Goal: Transaction & Acquisition: Download file/media

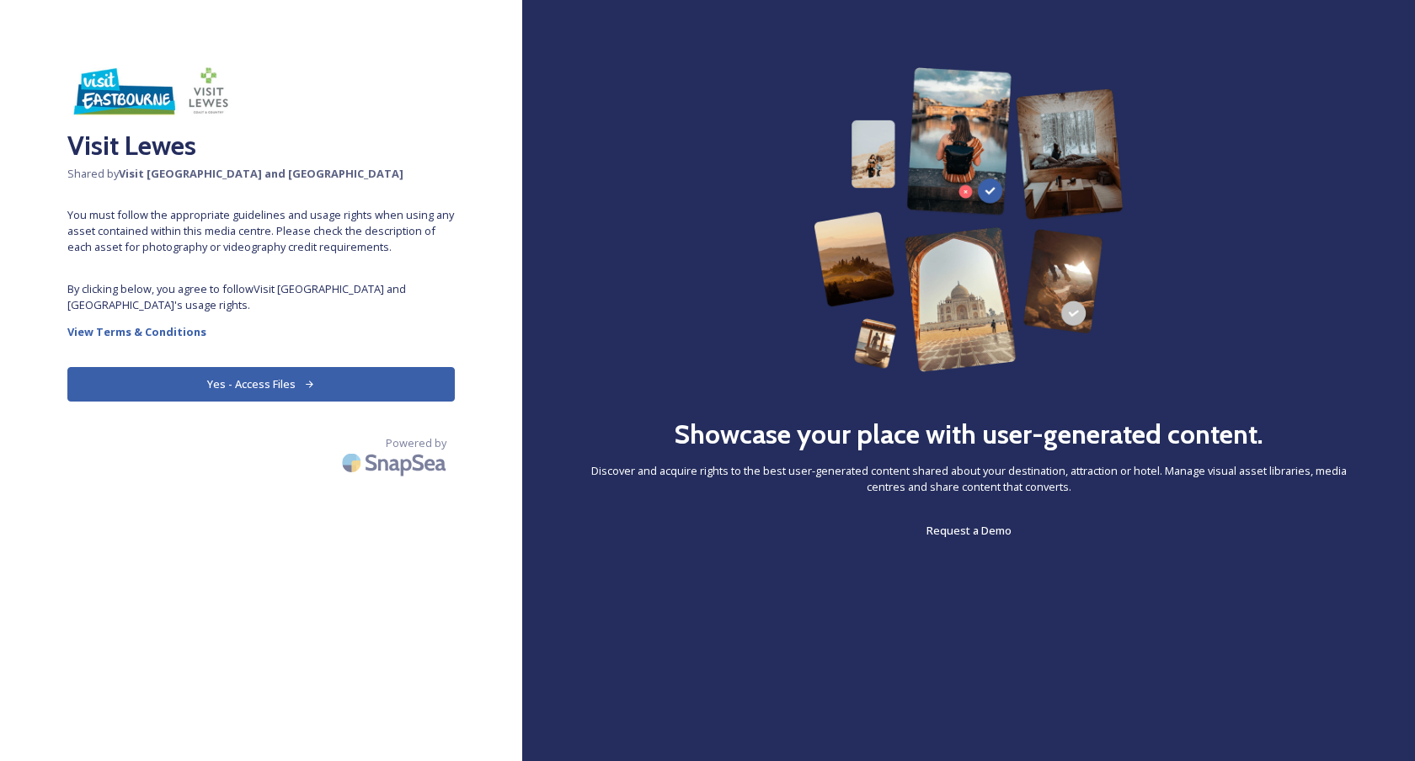
click at [272, 383] on button "Yes - Access Files" at bounding box center [260, 384] width 387 height 35
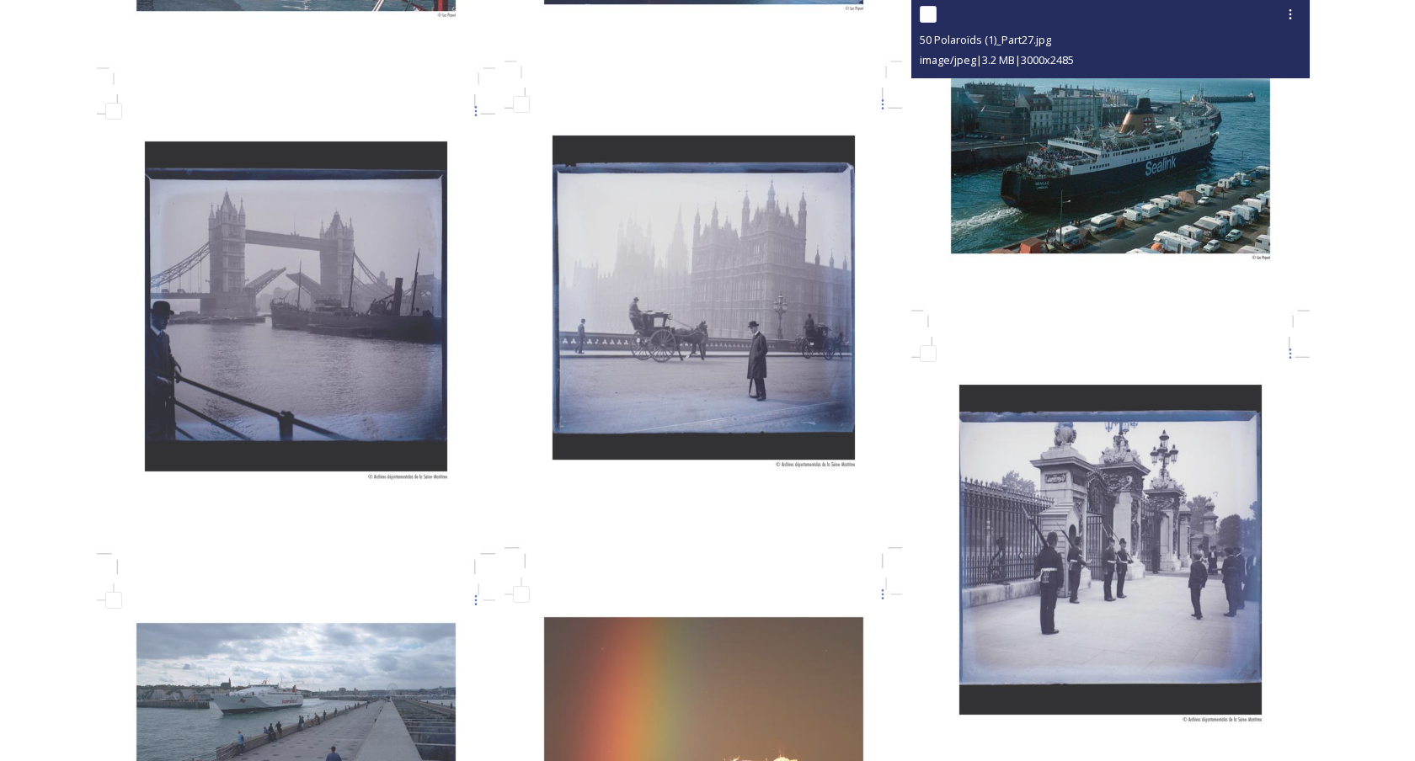
scroll to position [6481, 0]
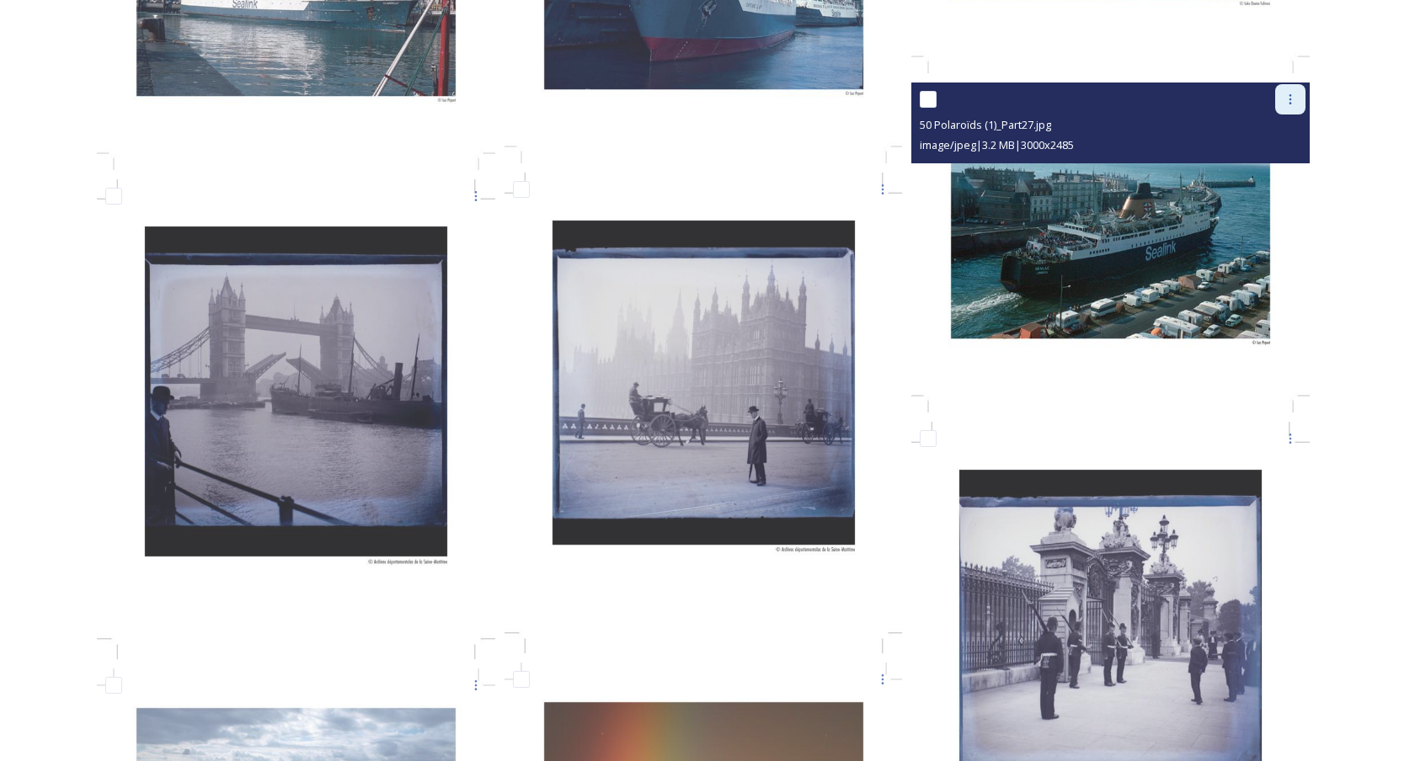
click at [1285, 107] on div at bounding box center [1290, 99] width 30 height 30
click at [1259, 168] on span "Download" at bounding box center [1269, 170] width 51 height 16
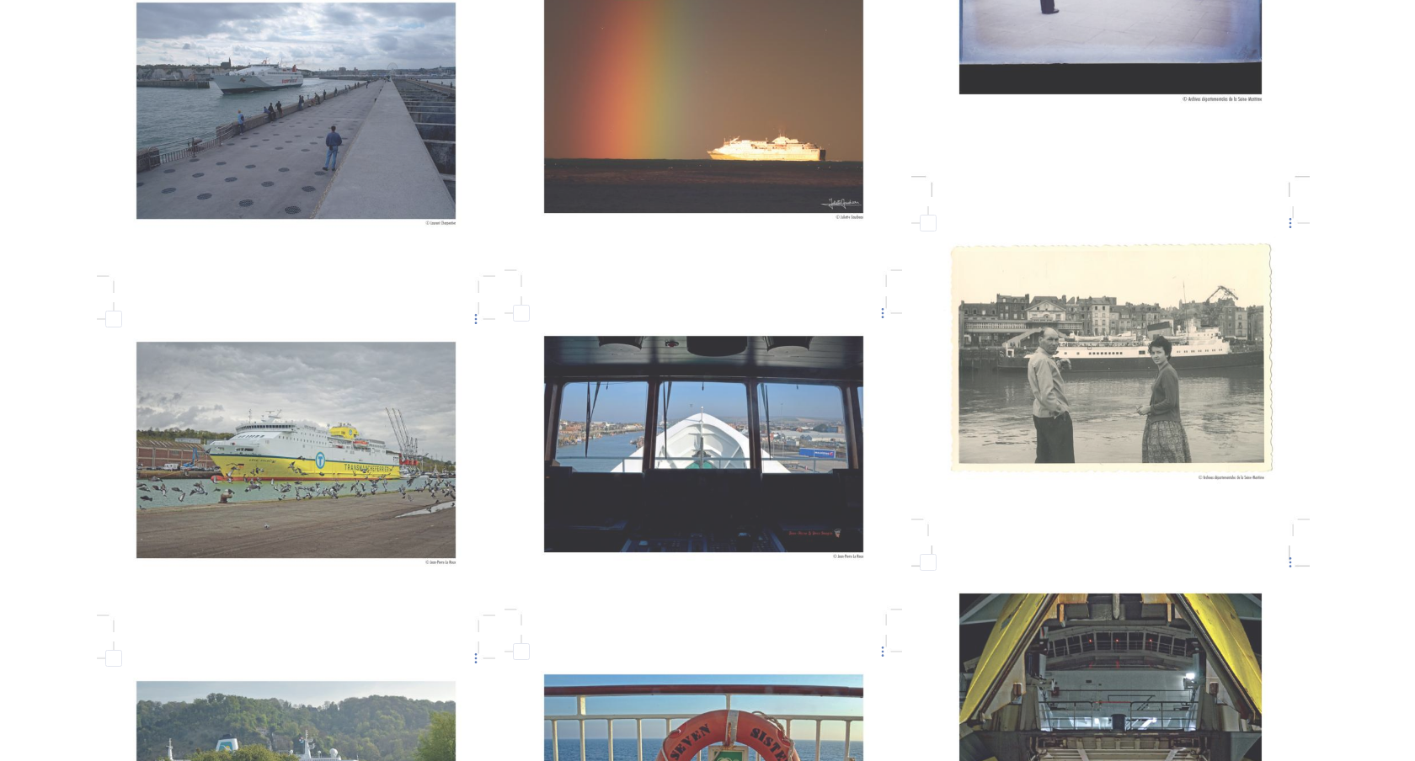
scroll to position [7076, 0]
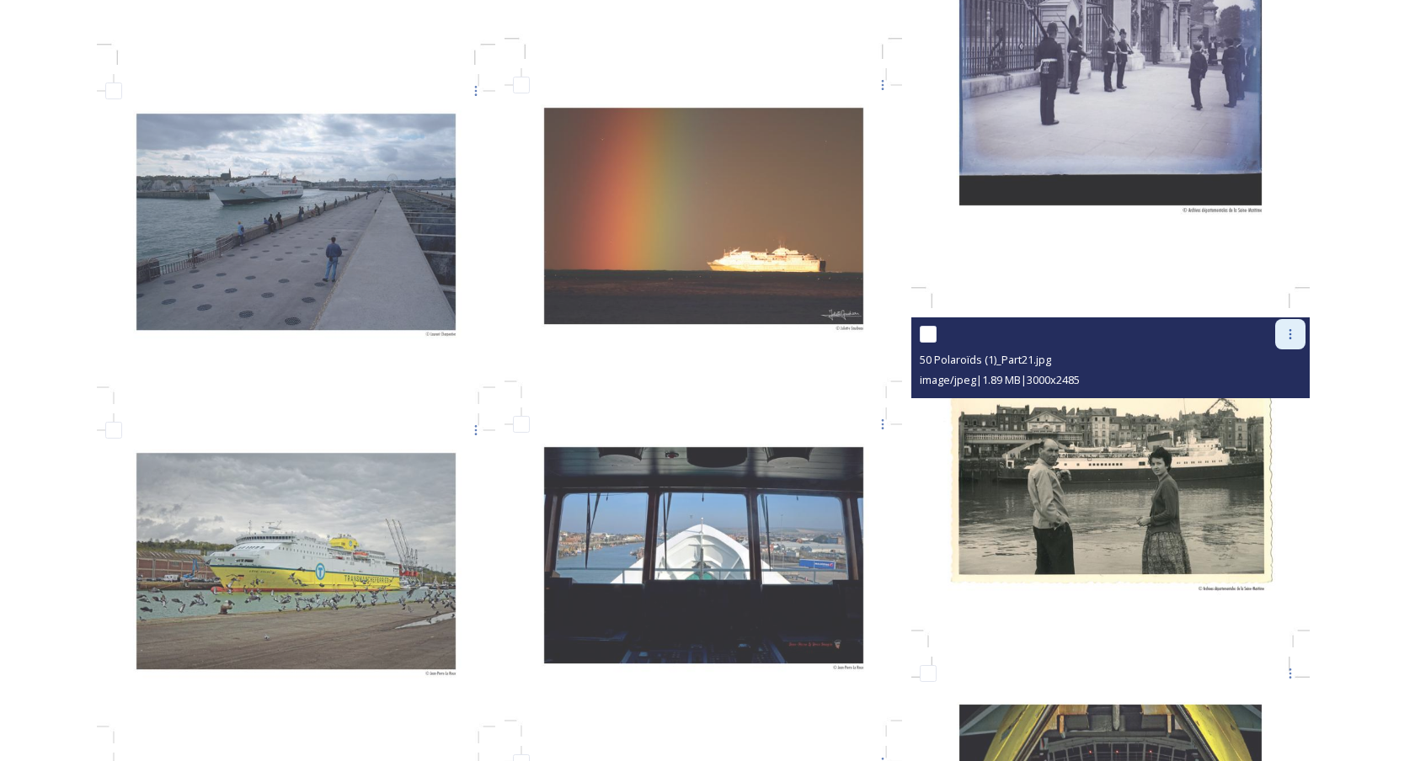
click at [1290, 348] on div at bounding box center [1290, 334] width 30 height 30
click at [1266, 398] on span "Download" at bounding box center [1269, 404] width 51 height 16
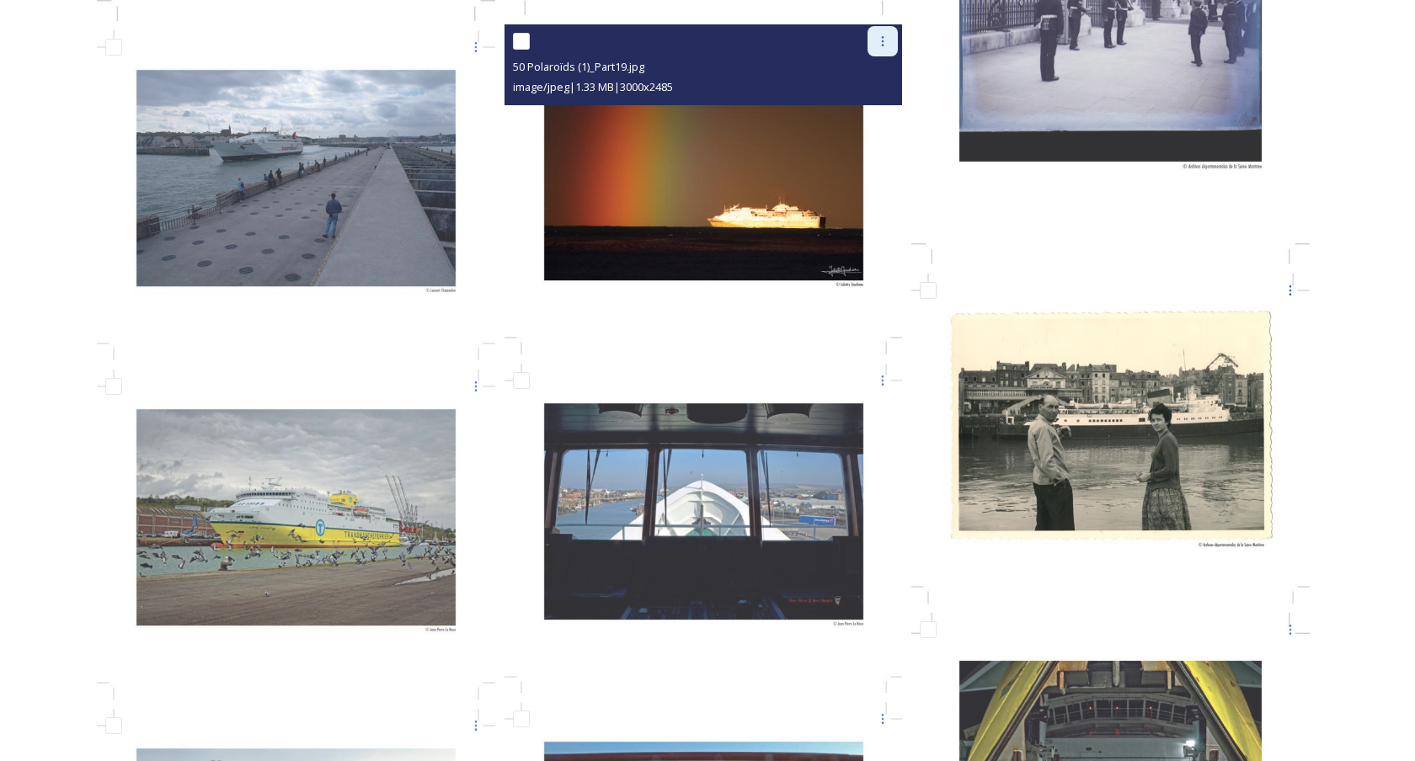
scroll to position [7184, 0]
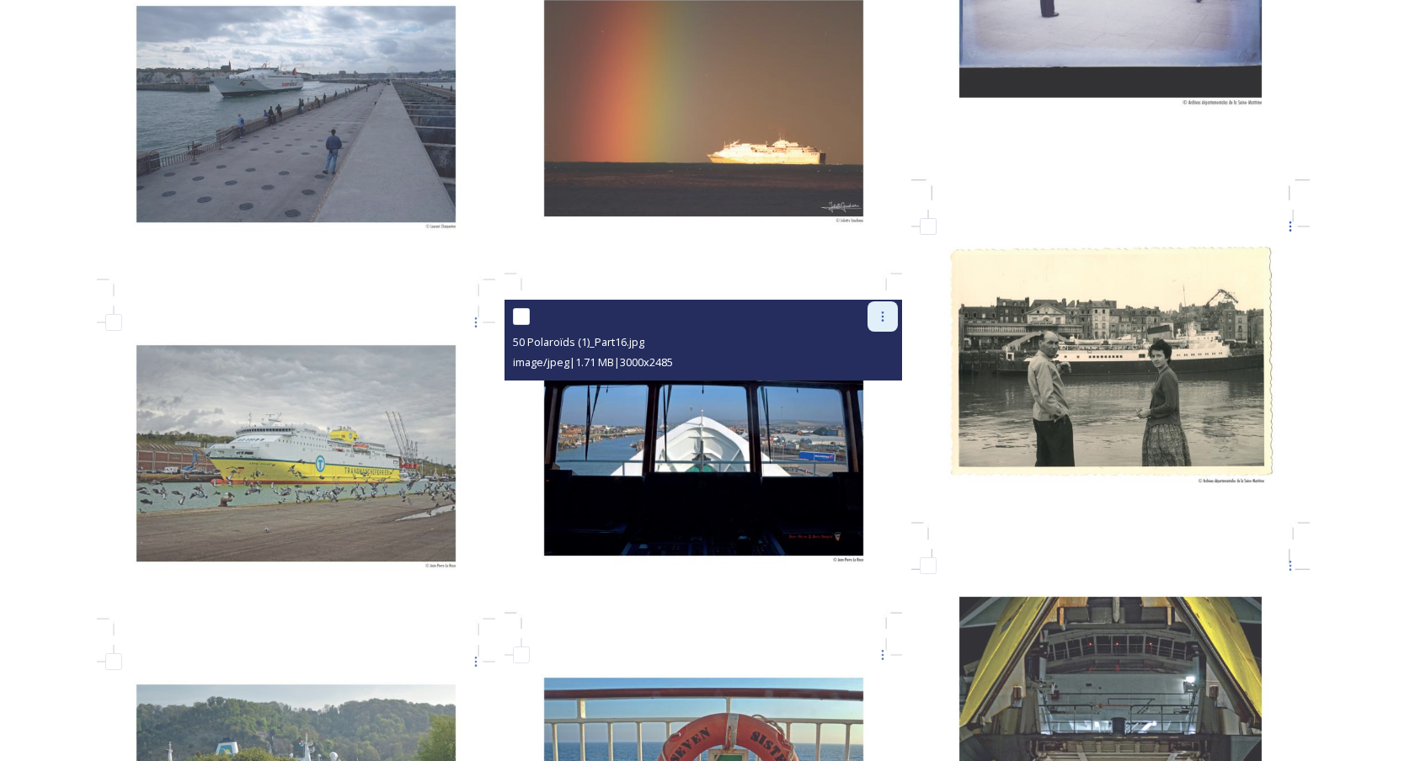
click at [870, 317] on div at bounding box center [882, 316] width 30 height 30
click at [851, 381] on span "Download" at bounding box center [862, 386] width 51 height 16
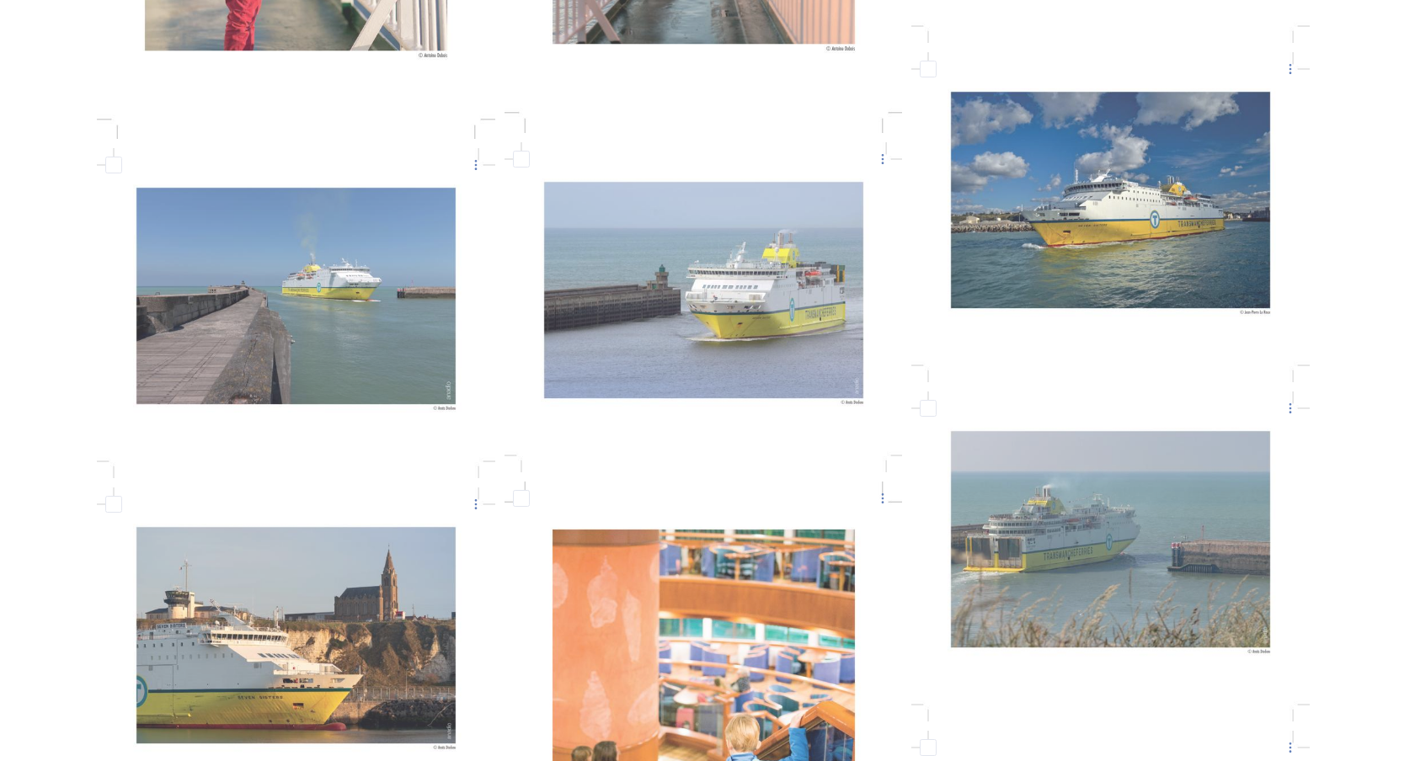
scroll to position [8506, 0]
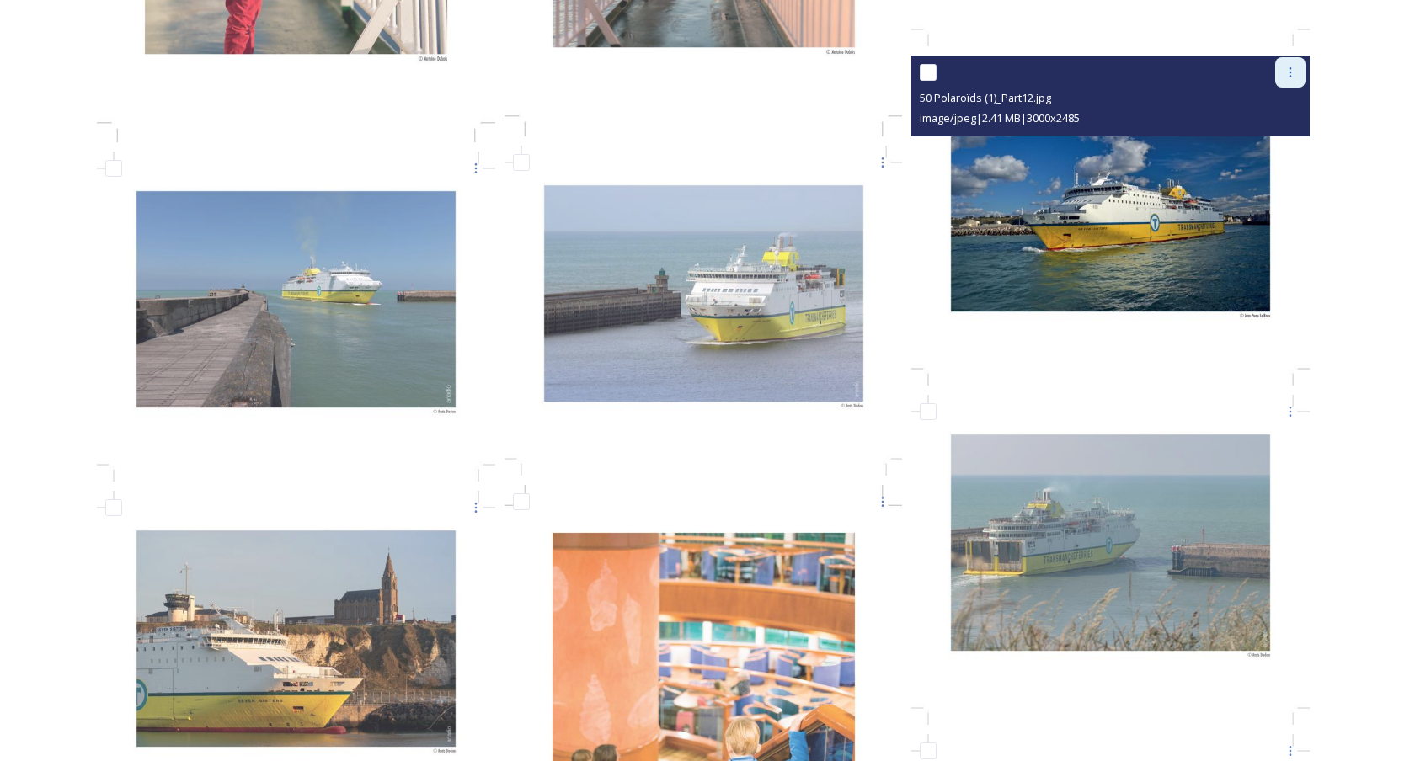
click at [1290, 76] on icon at bounding box center [1290, 72] width 3 height 10
click at [1268, 129] on div "Download" at bounding box center [1270, 141] width 68 height 33
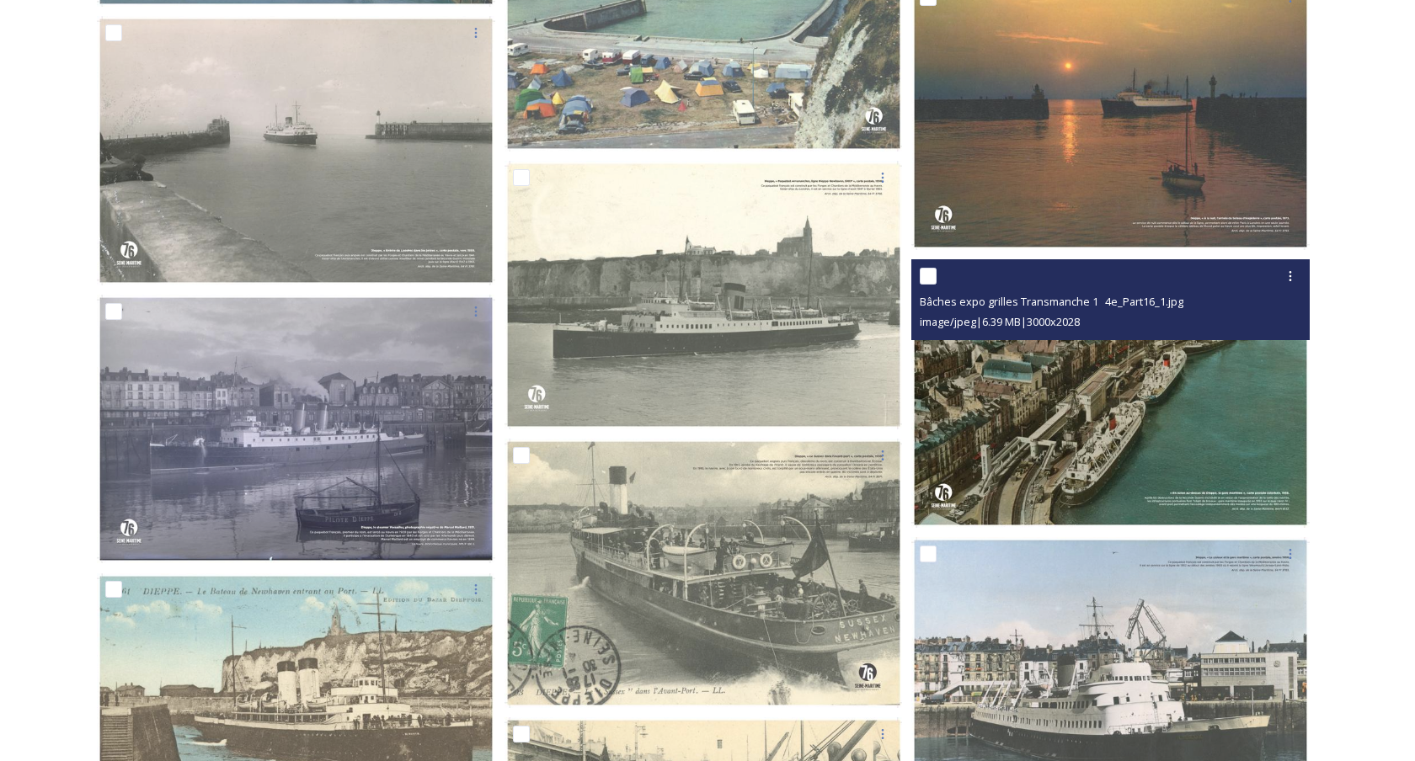
scroll to position [11606, 0]
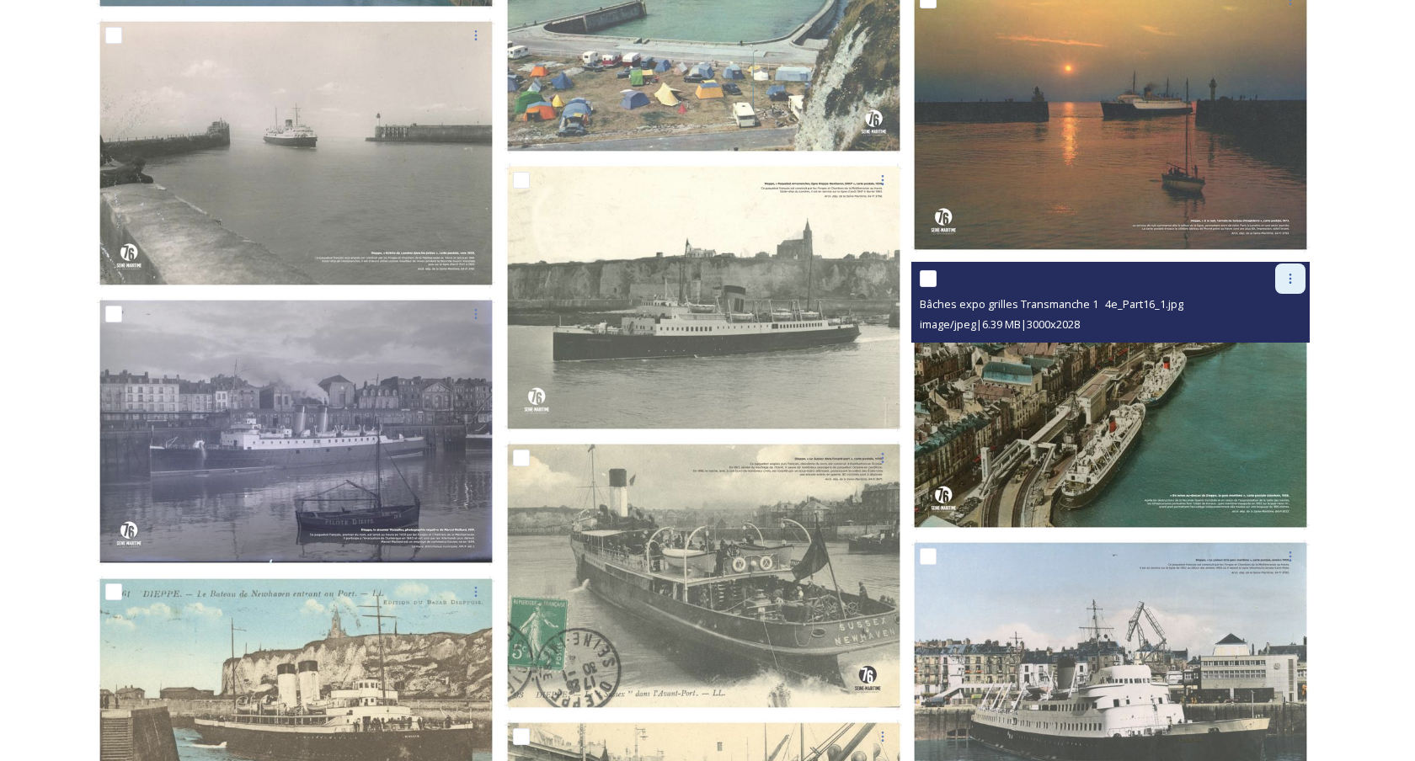
click at [1284, 282] on icon at bounding box center [1289, 278] width 13 height 13
click at [1265, 337] on div "Download" at bounding box center [1270, 348] width 68 height 33
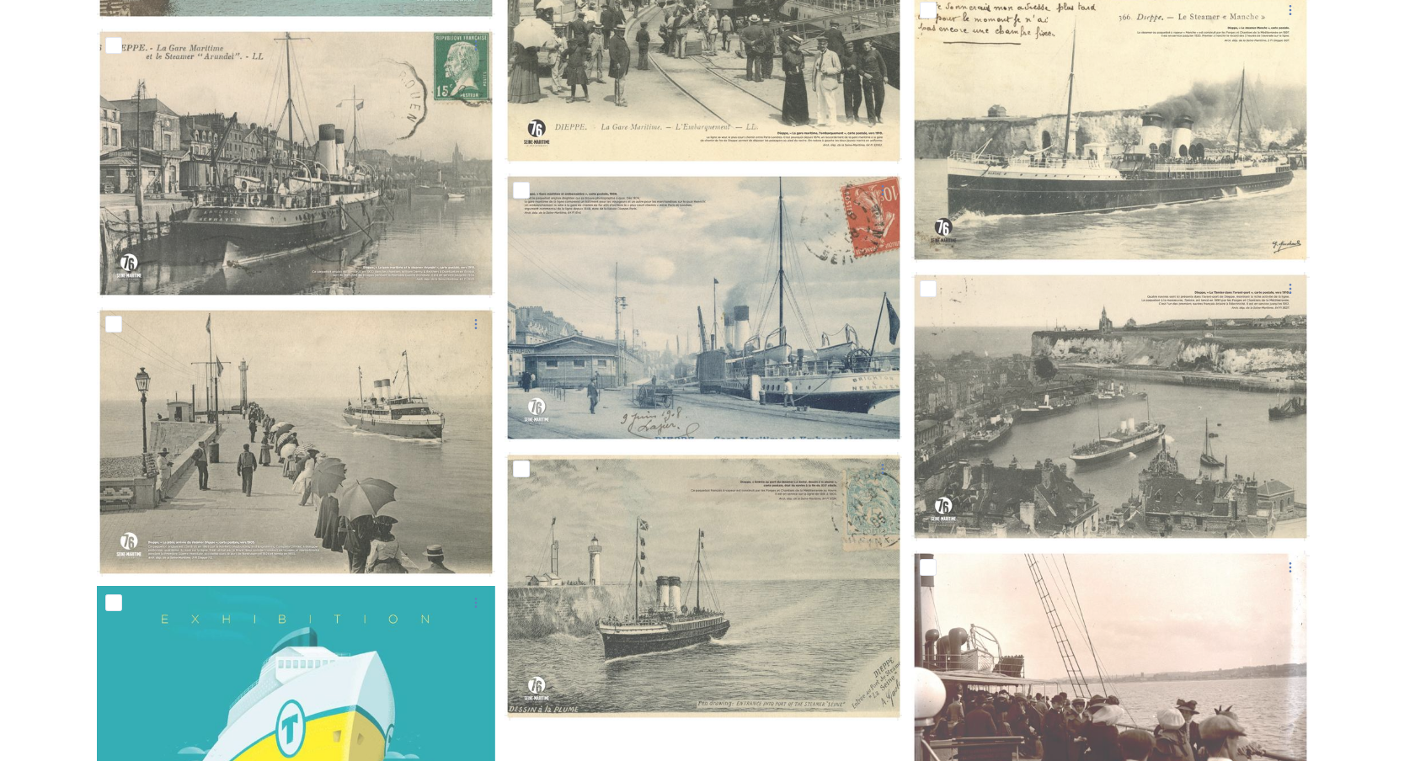
scroll to position [12433, 0]
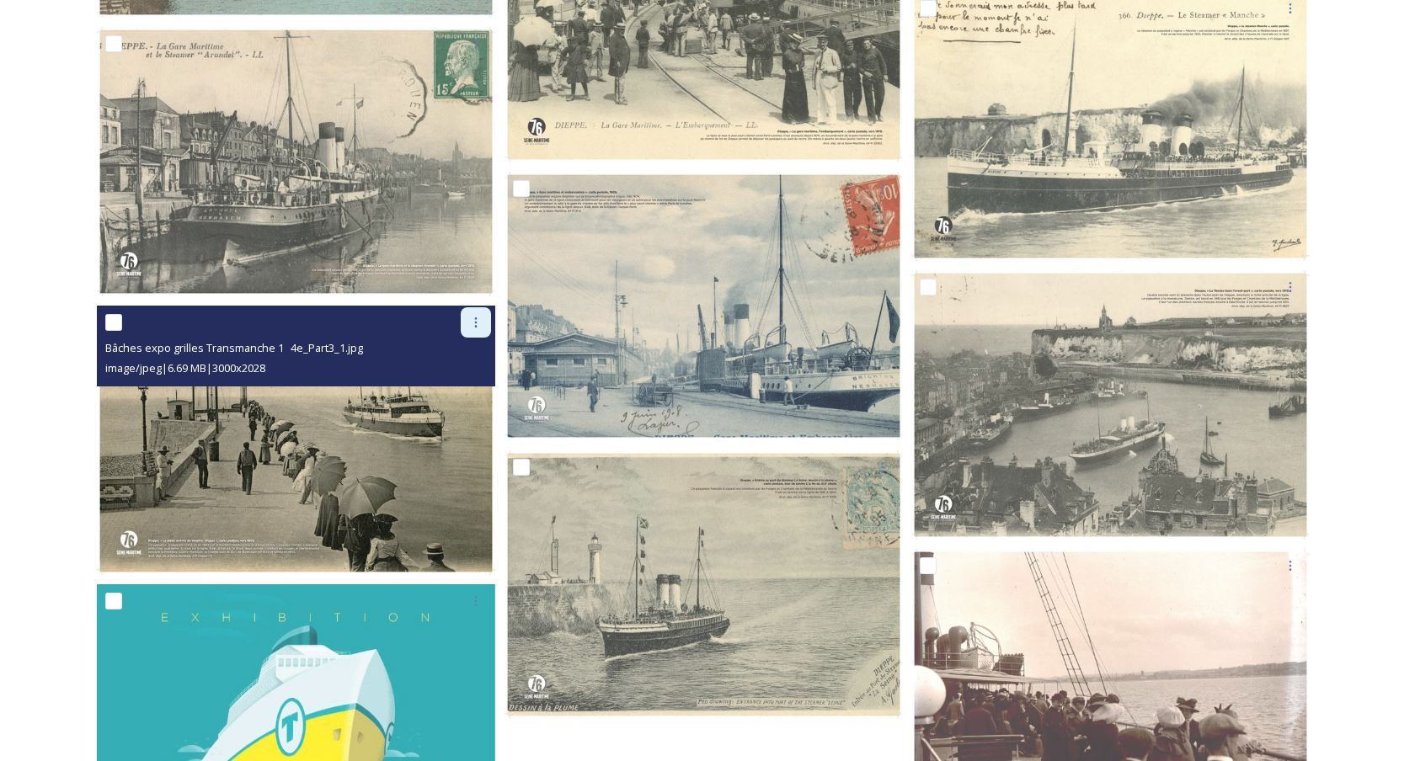
click at [482, 322] on div at bounding box center [476, 322] width 30 height 30
click at [474, 394] on span "Download" at bounding box center [455, 392] width 51 height 16
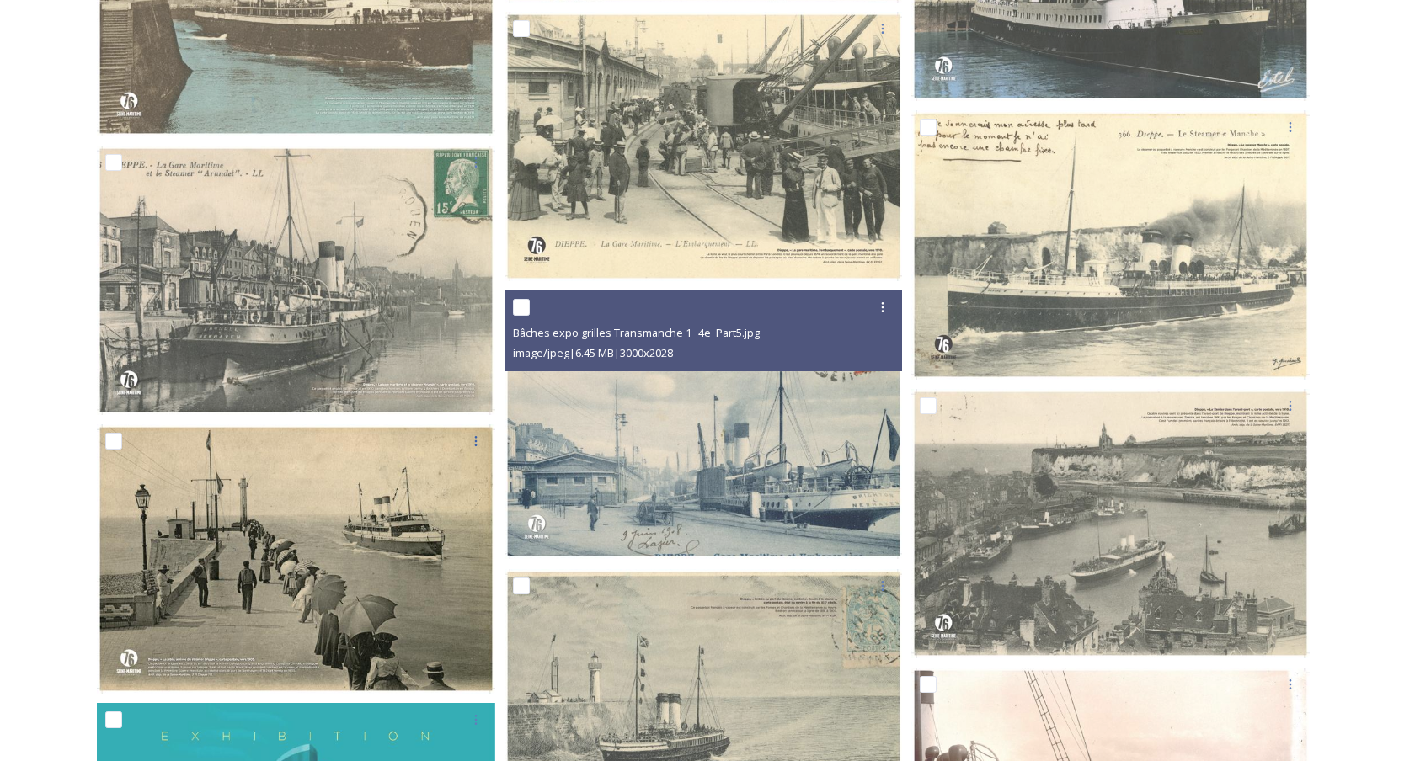
scroll to position [12711, 0]
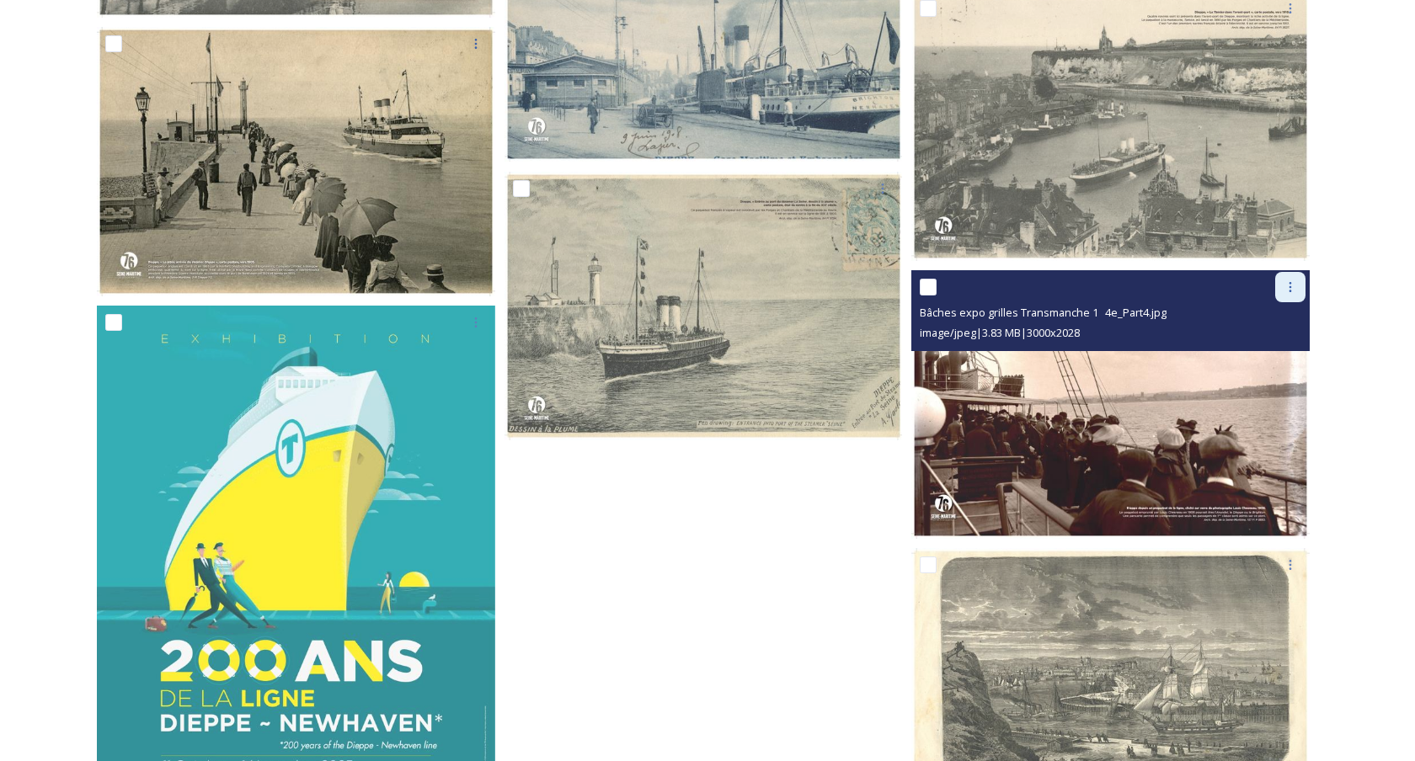
click at [1297, 289] on div at bounding box center [1290, 287] width 30 height 30
click at [1271, 352] on span "Download" at bounding box center [1269, 357] width 51 height 16
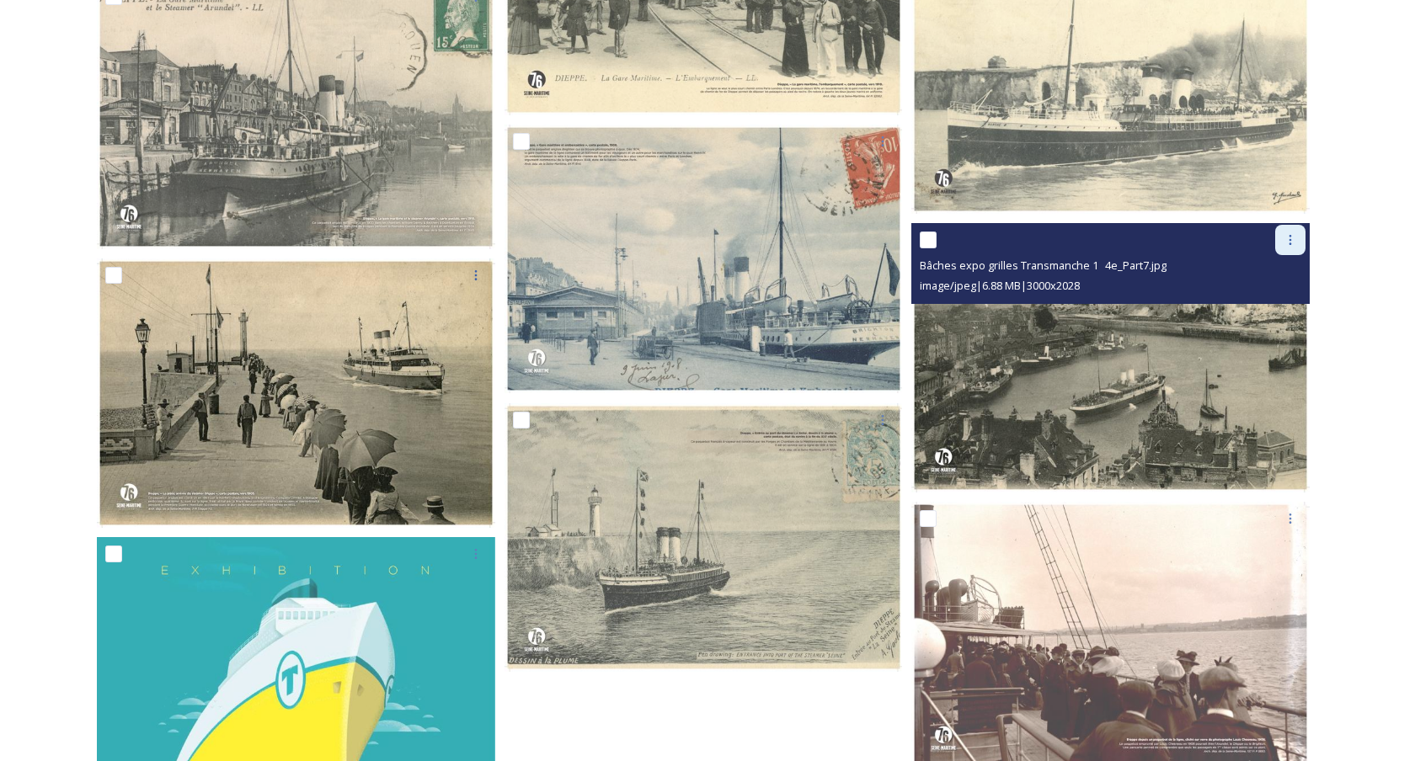
click at [1288, 242] on icon at bounding box center [1289, 239] width 13 height 13
click at [1250, 307] on span "Download" at bounding box center [1269, 309] width 51 height 16
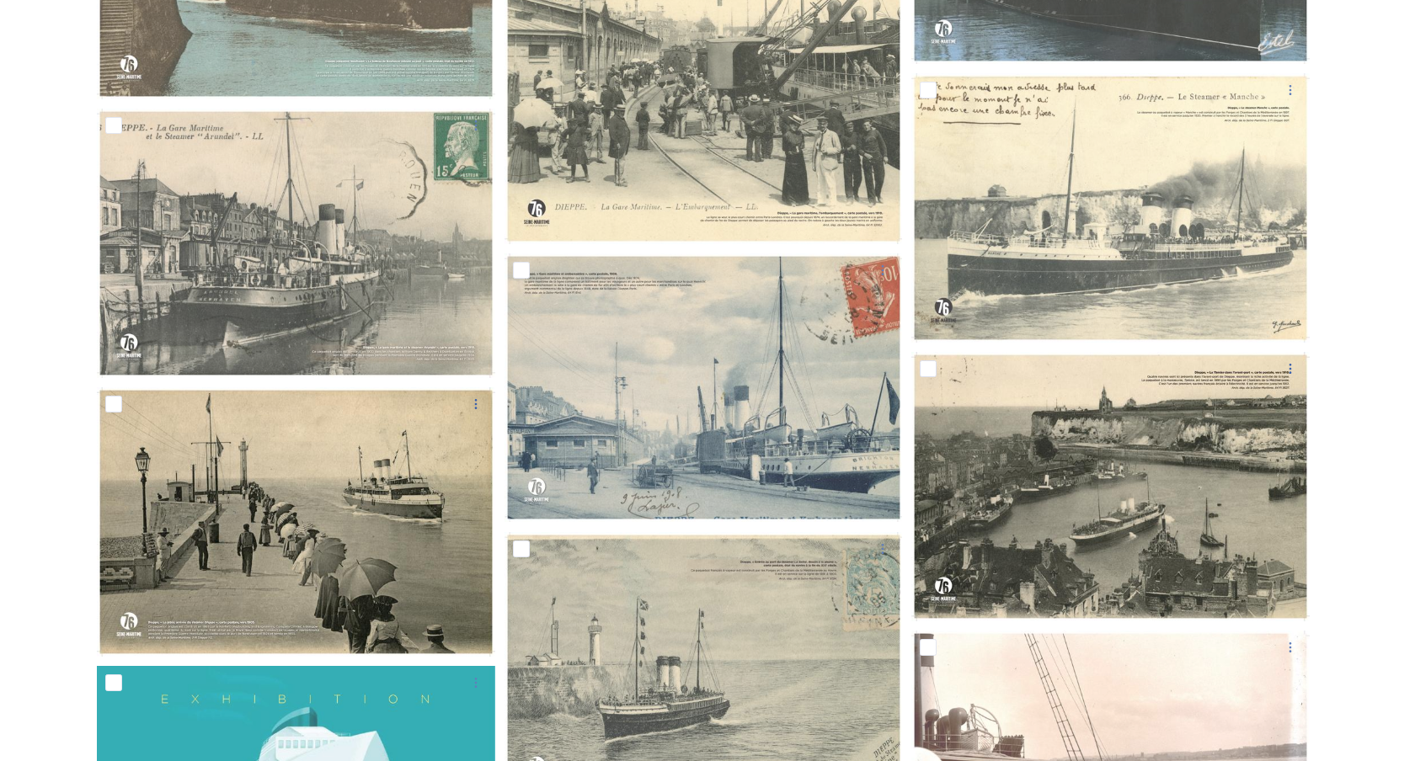
scroll to position [12318, 0]
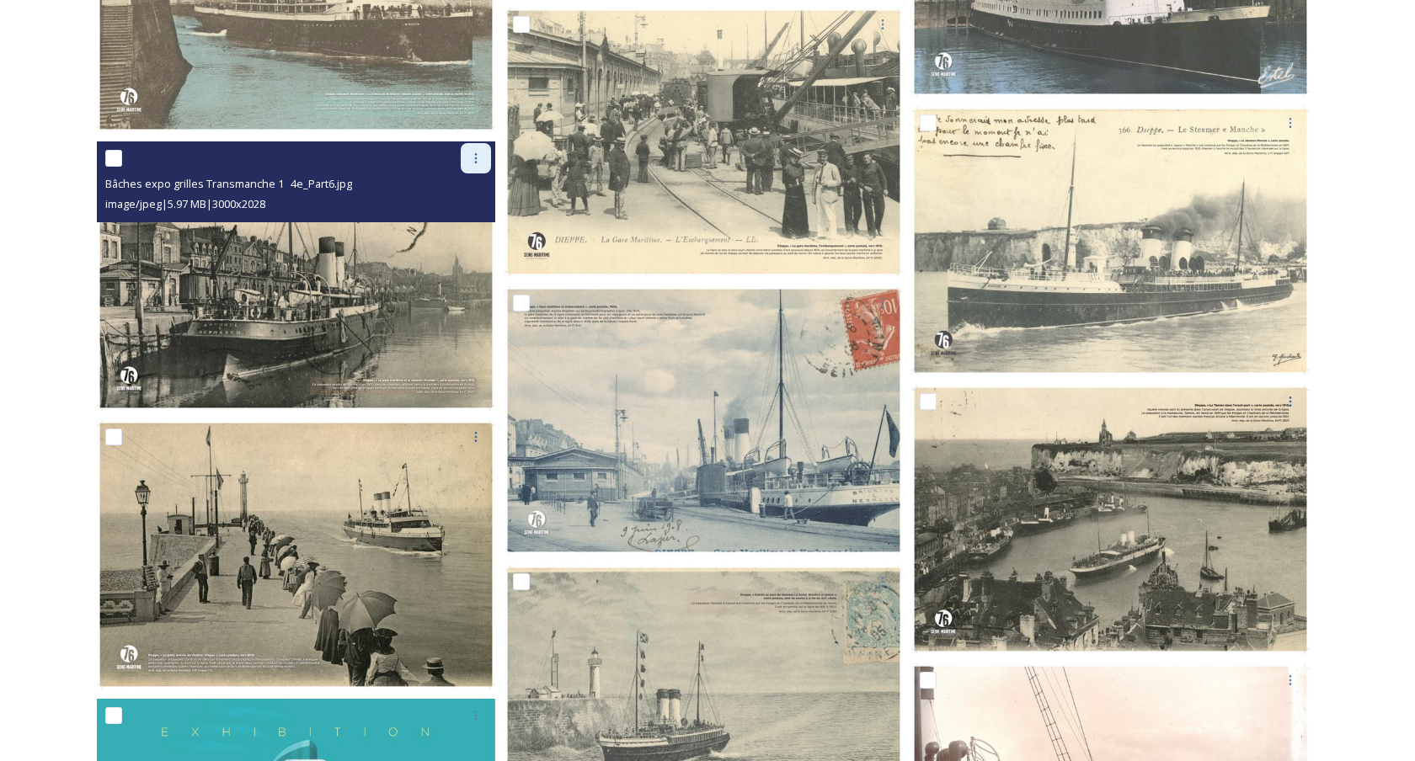
click at [478, 162] on icon at bounding box center [475, 158] width 13 height 13
click at [466, 230] on span "Download" at bounding box center [455, 228] width 51 height 16
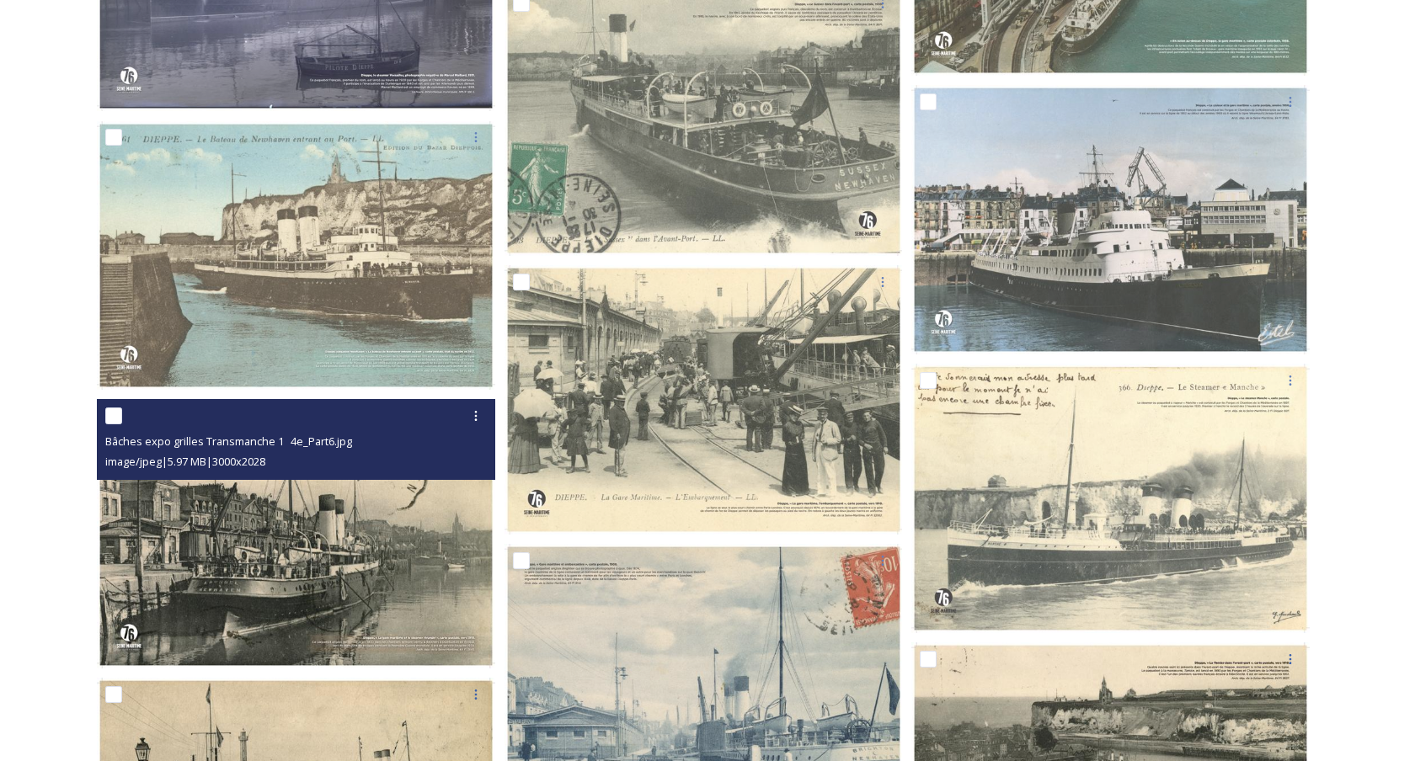
scroll to position [11973, 0]
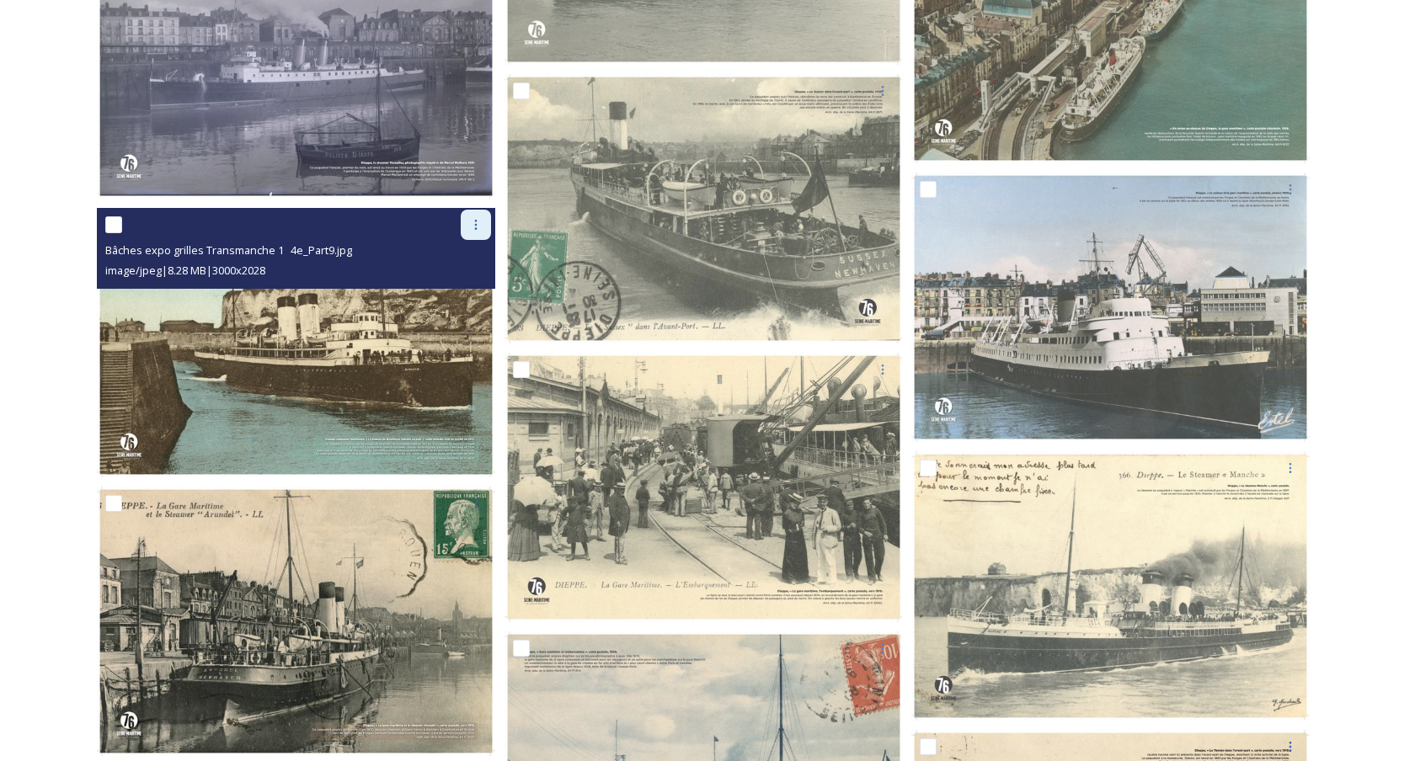
click at [473, 229] on icon at bounding box center [475, 224] width 13 height 13
click at [472, 294] on span "Download" at bounding box center [455, 295] width 51 height 16
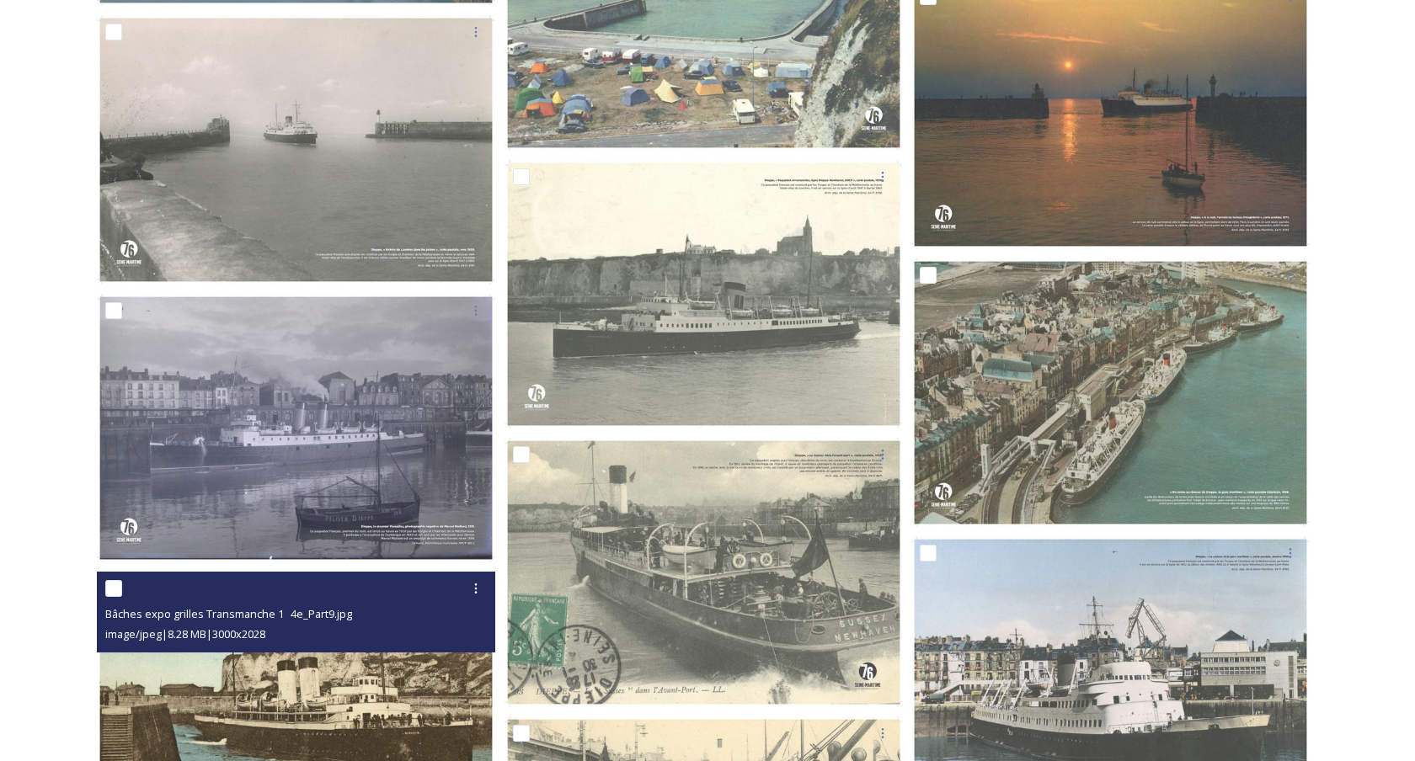
scroll to position [11527, 0]
